Goal: Obtain resource: Download file/media

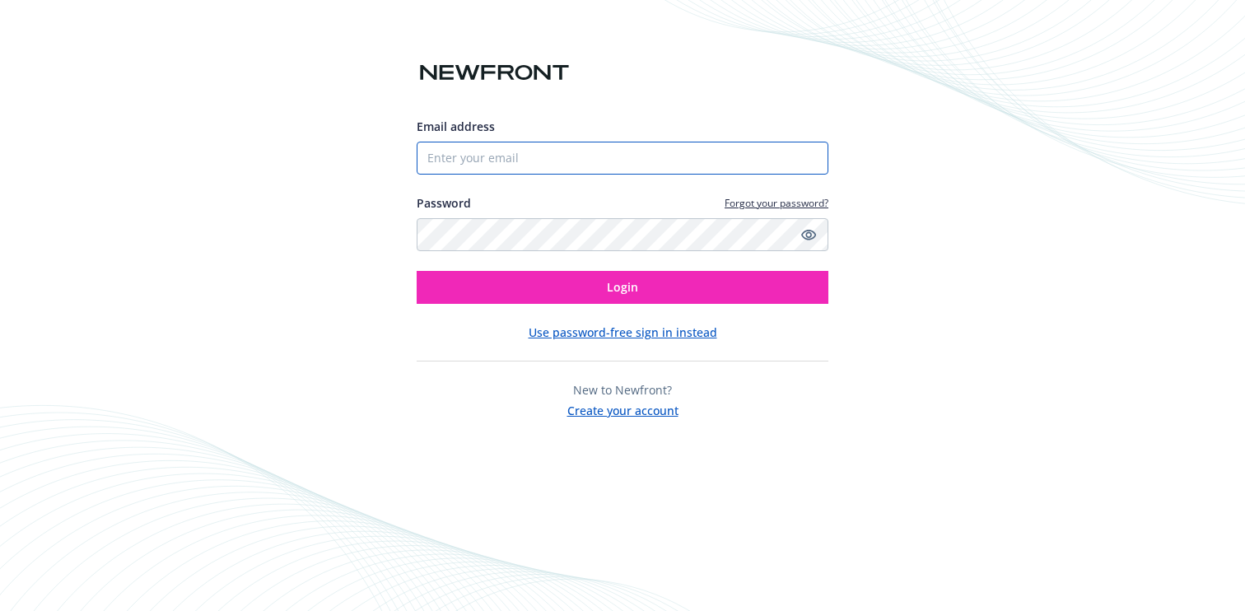
type input "[EMAIL_ADDRESS][PERSON_NAME][DOMAIN_NAME]"
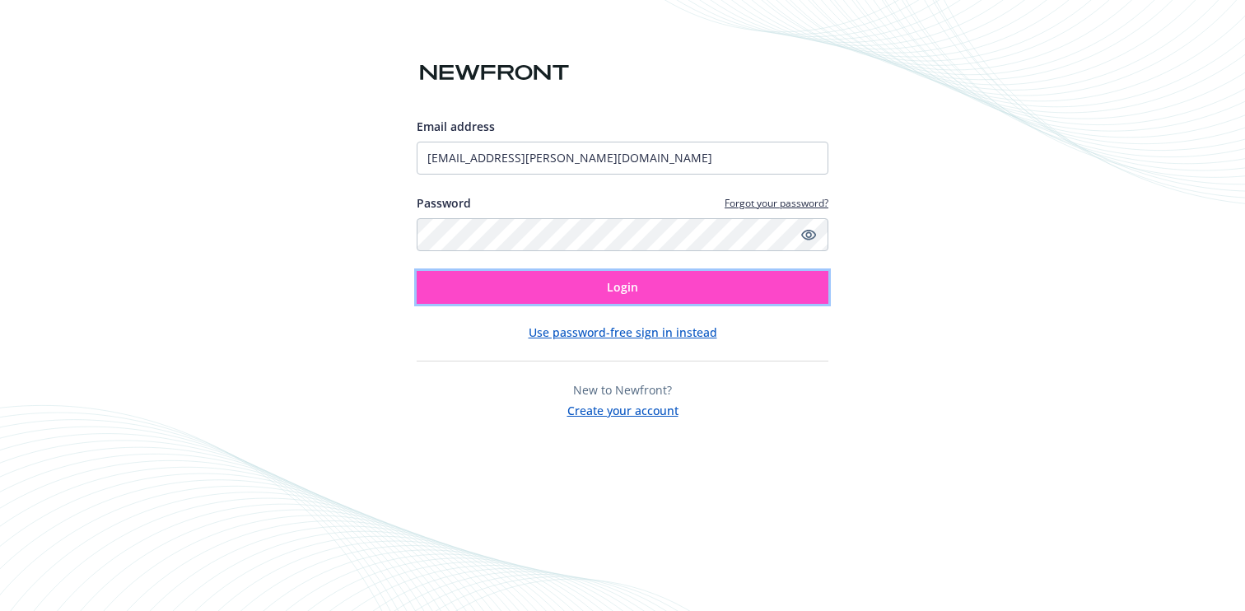
click at [534, 279] on button "Login" at bounding box center [623, 287] width 412 height 33
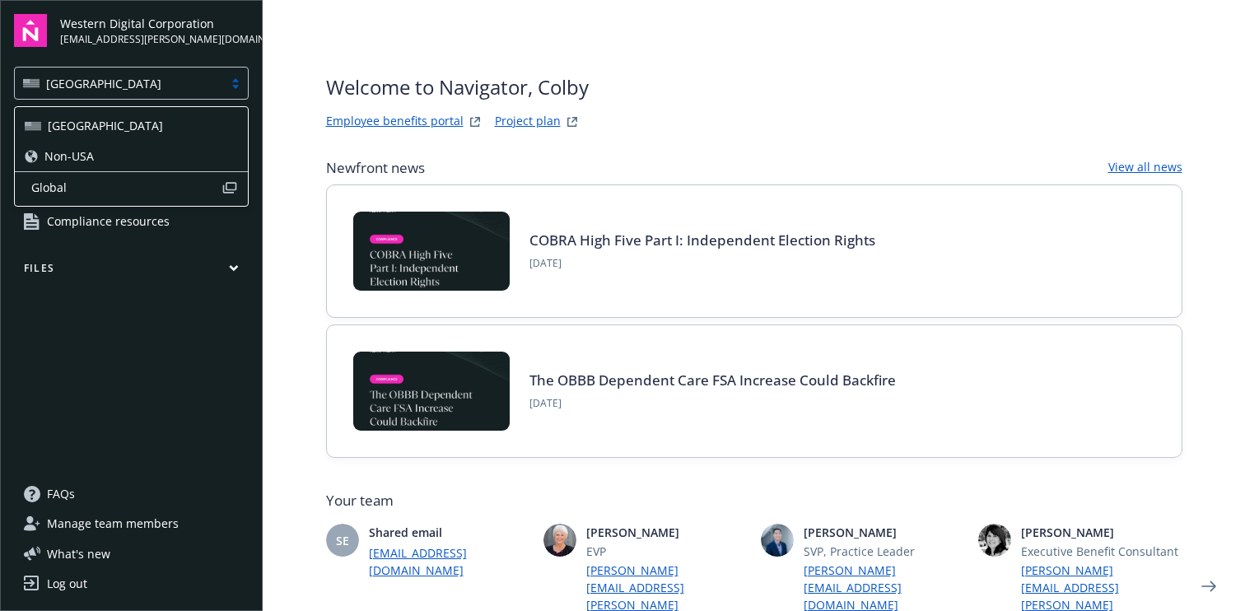
click at [235, 82] on div at bounding box center [235, 83] width 25 height 13
click at [157, 150] on div "Non-USA" at bounding box center [131, 155] width 213 height 17
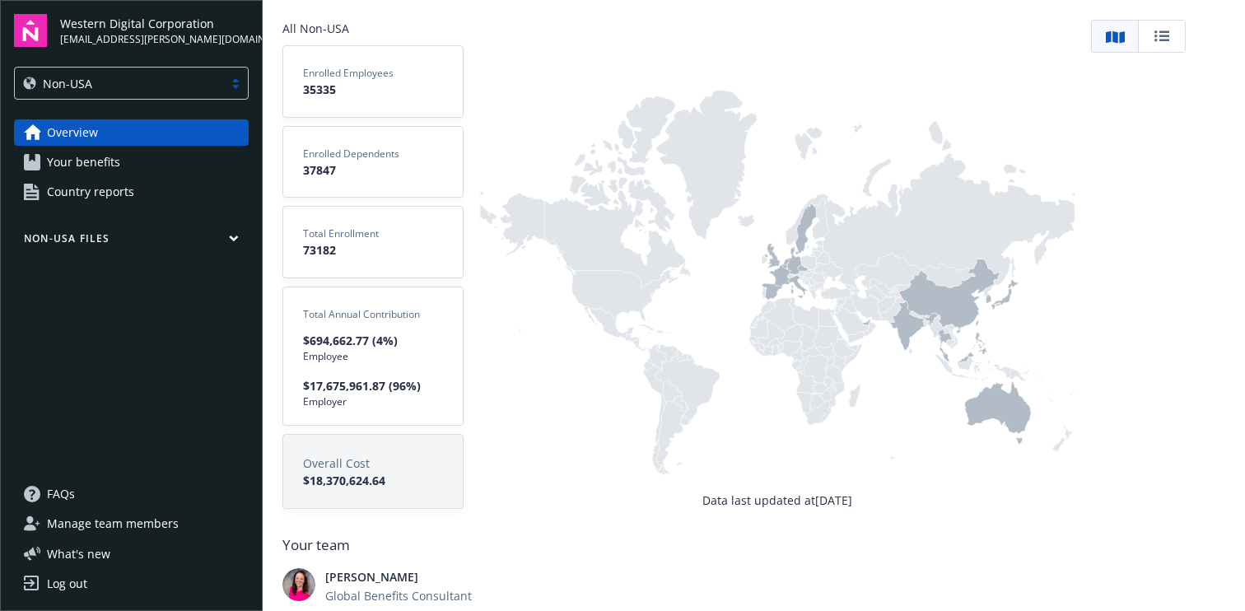
scroll to position [1, 0]
click at [235, 244] on button "Non-USA Files" at bounding box center [131, 241] width 235 height 21
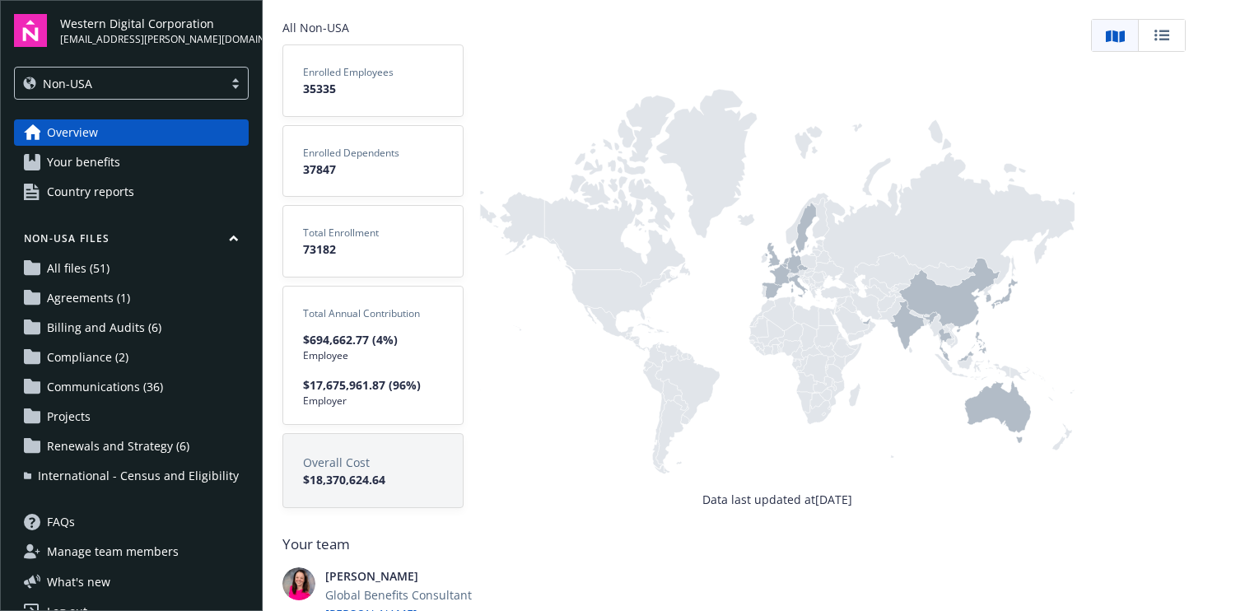
scroll to position [28, 0]
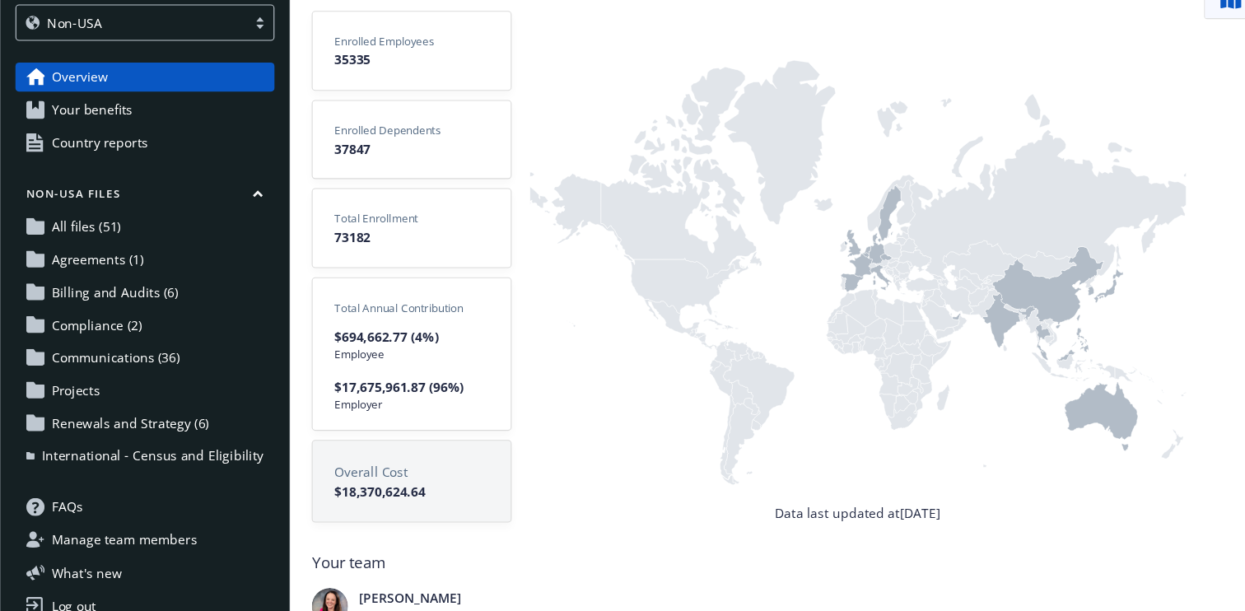
click at [107, 243] on span "All files (51)" at bounding box center [78, 240] width 63 height 26
